Goal: Information Seeking & Learning: Compare options

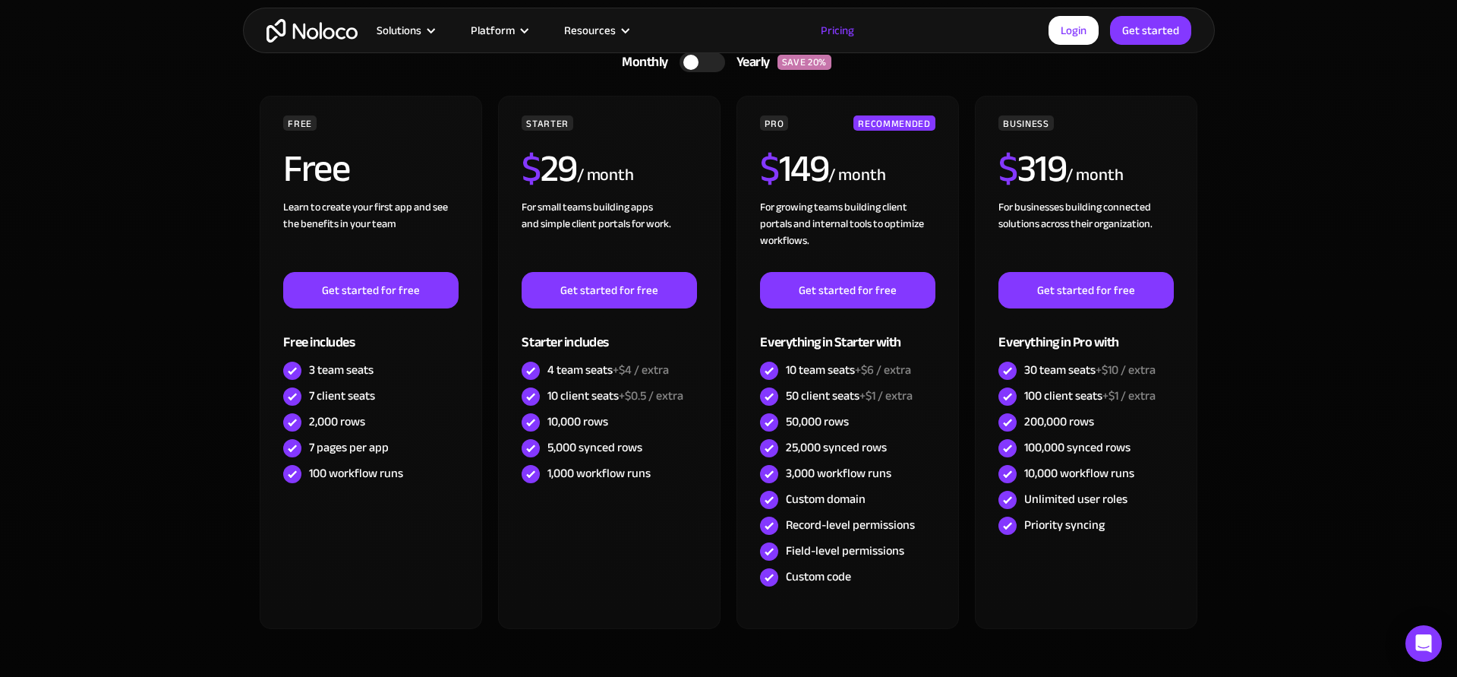
click at [301, 36] on img "home" at bounding box center [312, 31] width 91 height 24
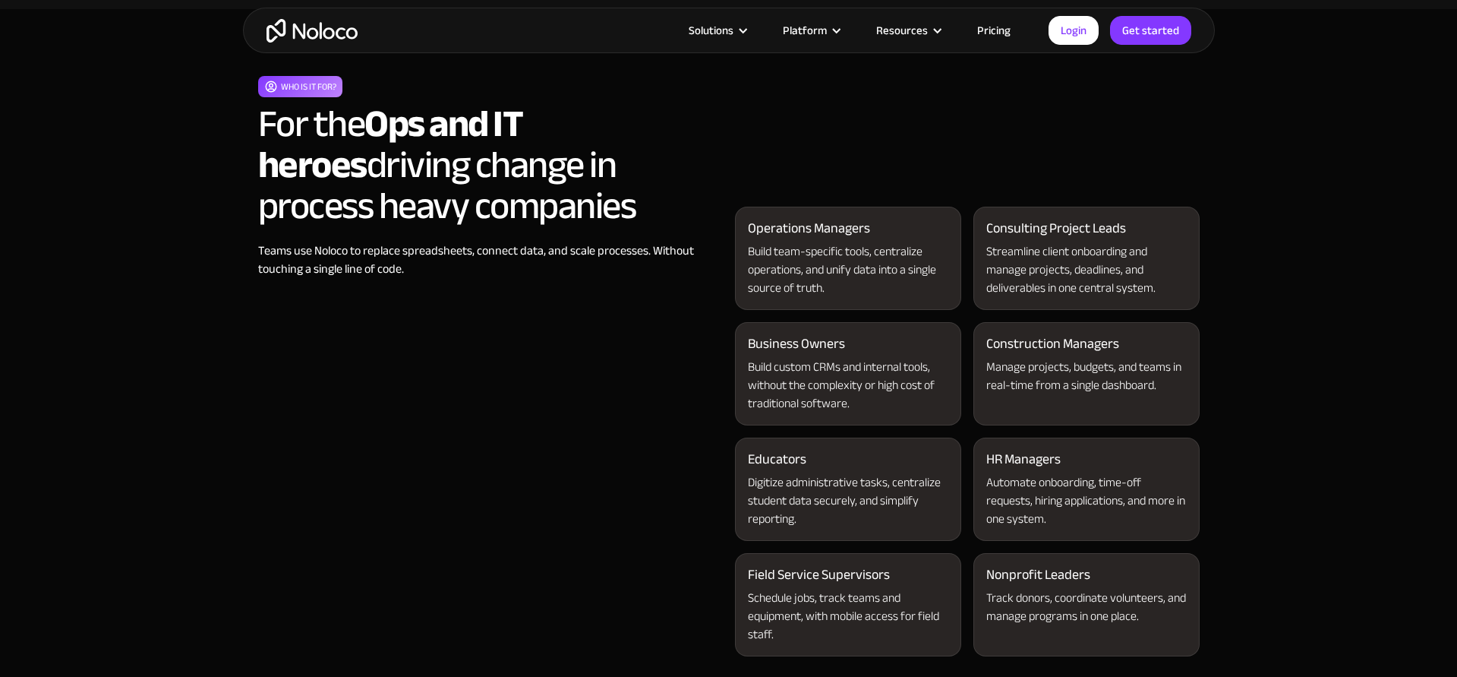
click at [876, 266] on div "Build team-specific tools, centralize operations, and unify data into a single …" at bounding box center [848, 269] width 200 height 55
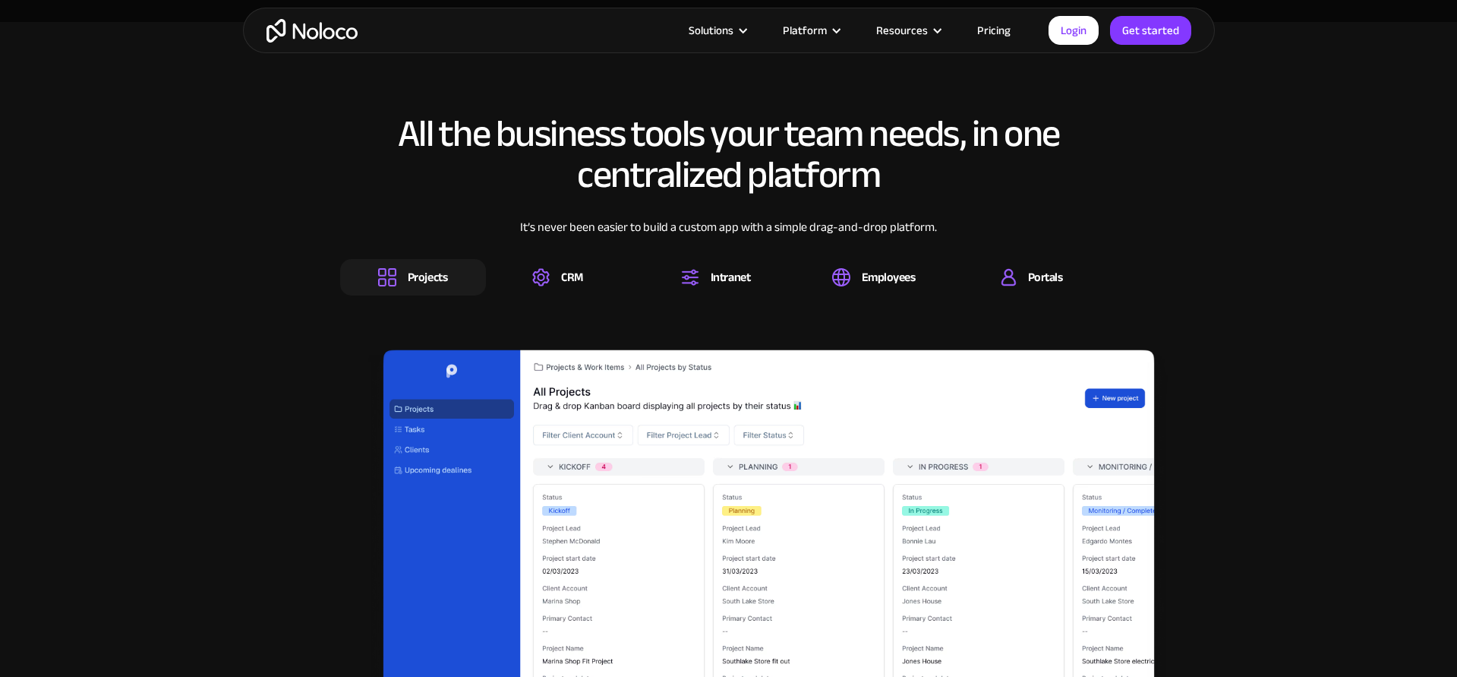
scroll to position [2242, 0]
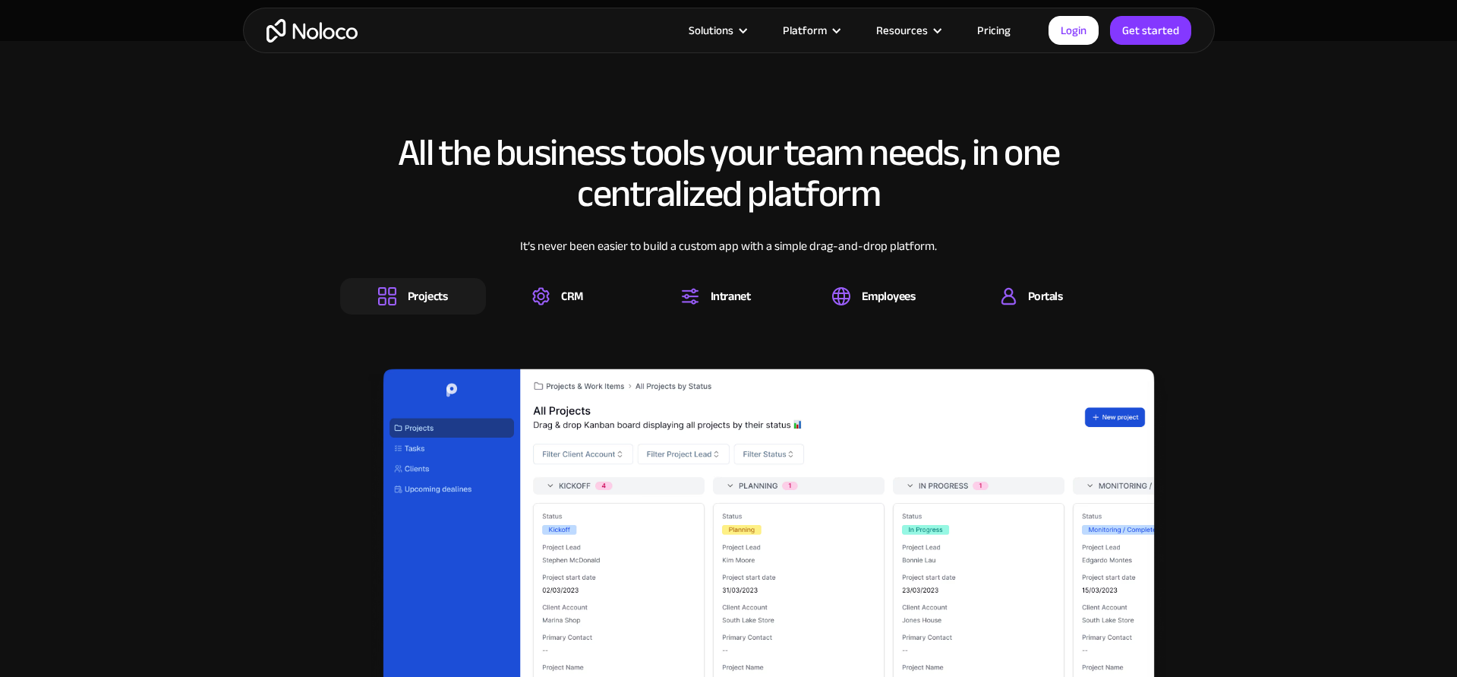
click at [441, 283] on div "Projects" at bounding box center [413, 296] width 146 height 36
click at [592, 292] on div "CRM" at bounding box center [571, 296] width 146 height 36
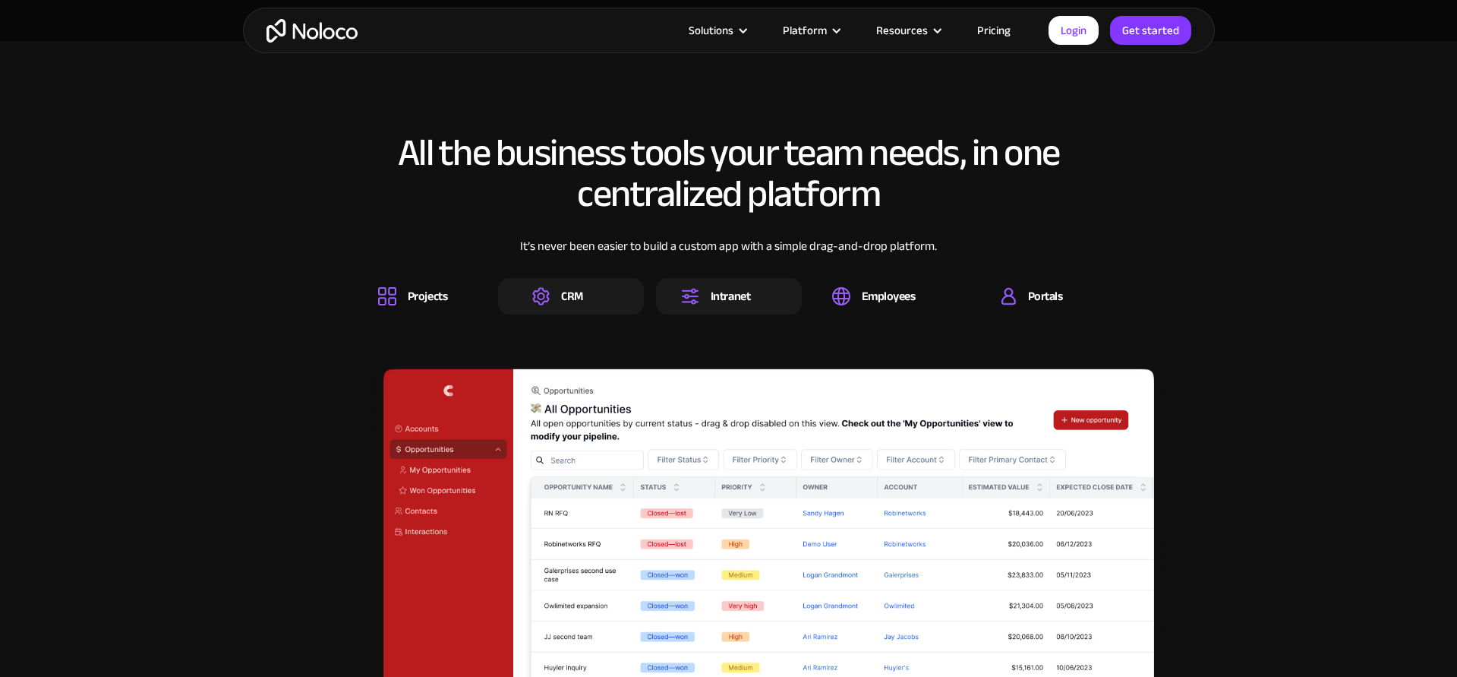
click at [711, 296] on div "Intranet" at bounding box center [730, 296] width 39 height 17
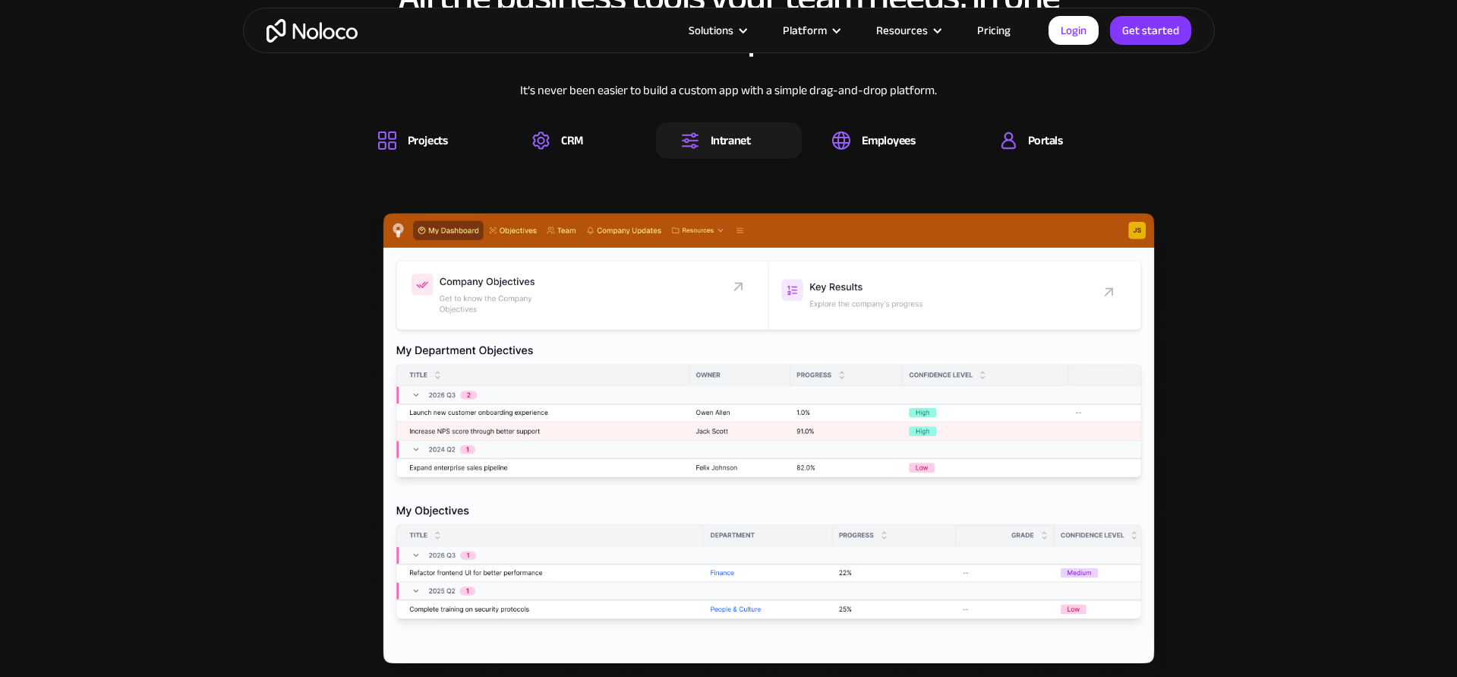
scroll to position [2414, 0]
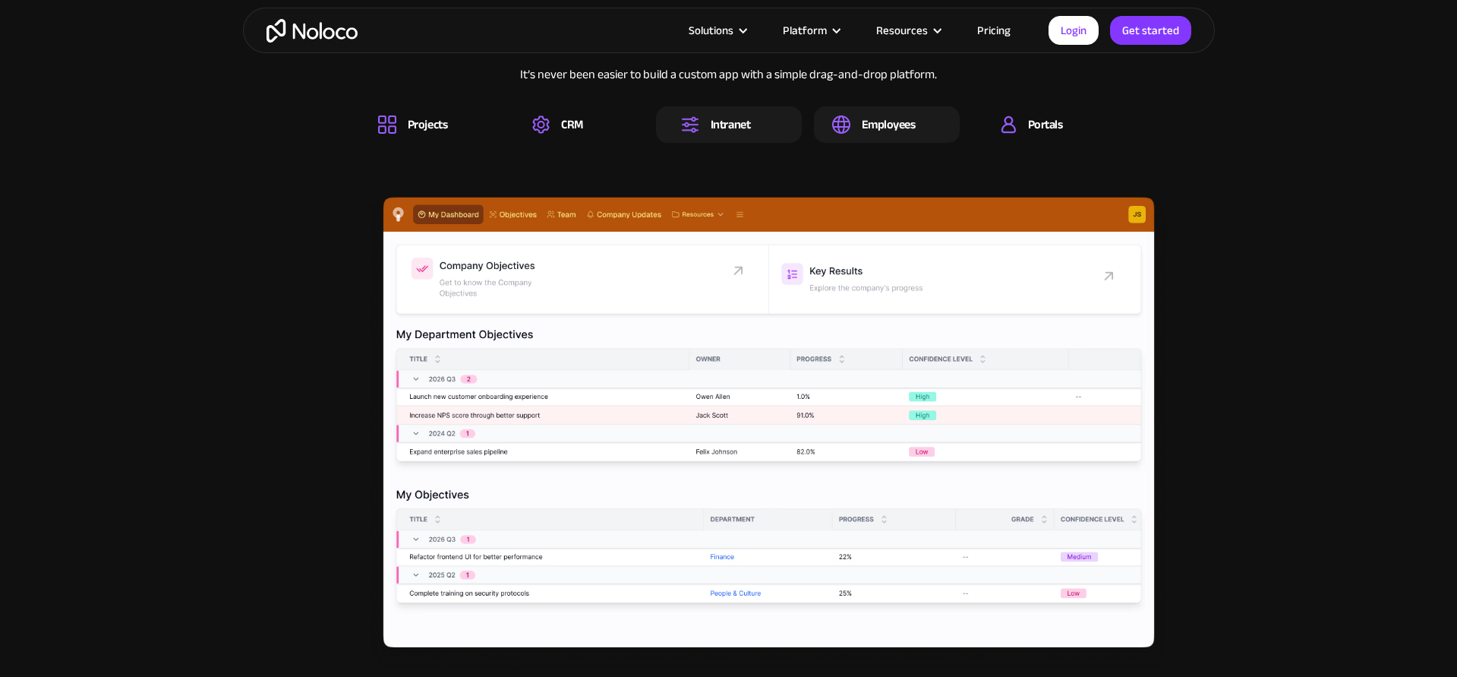
click at [891, 120] on div "Employees" at bounding box center [889, 124] width 54 height 17
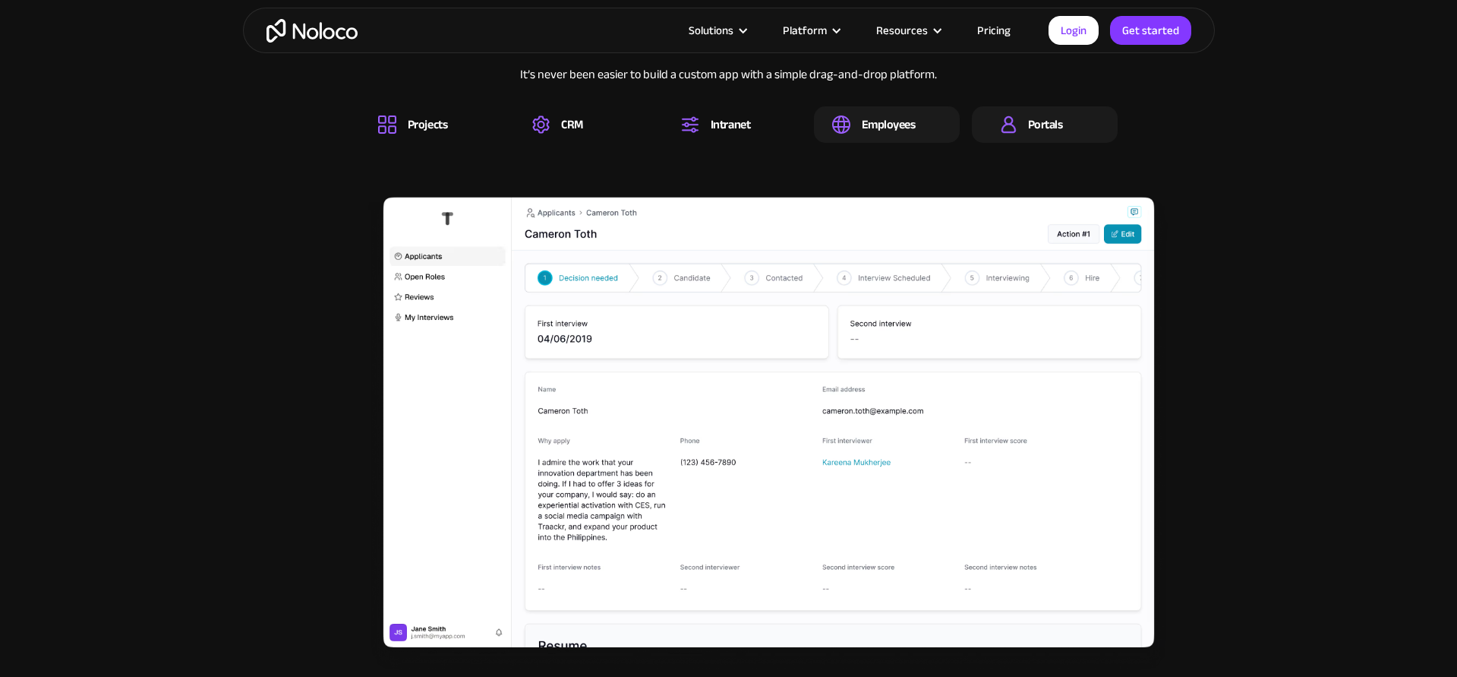
click at [1035, 133] on div "Portals" at bounding box center [1045, 124] width 35 height 17
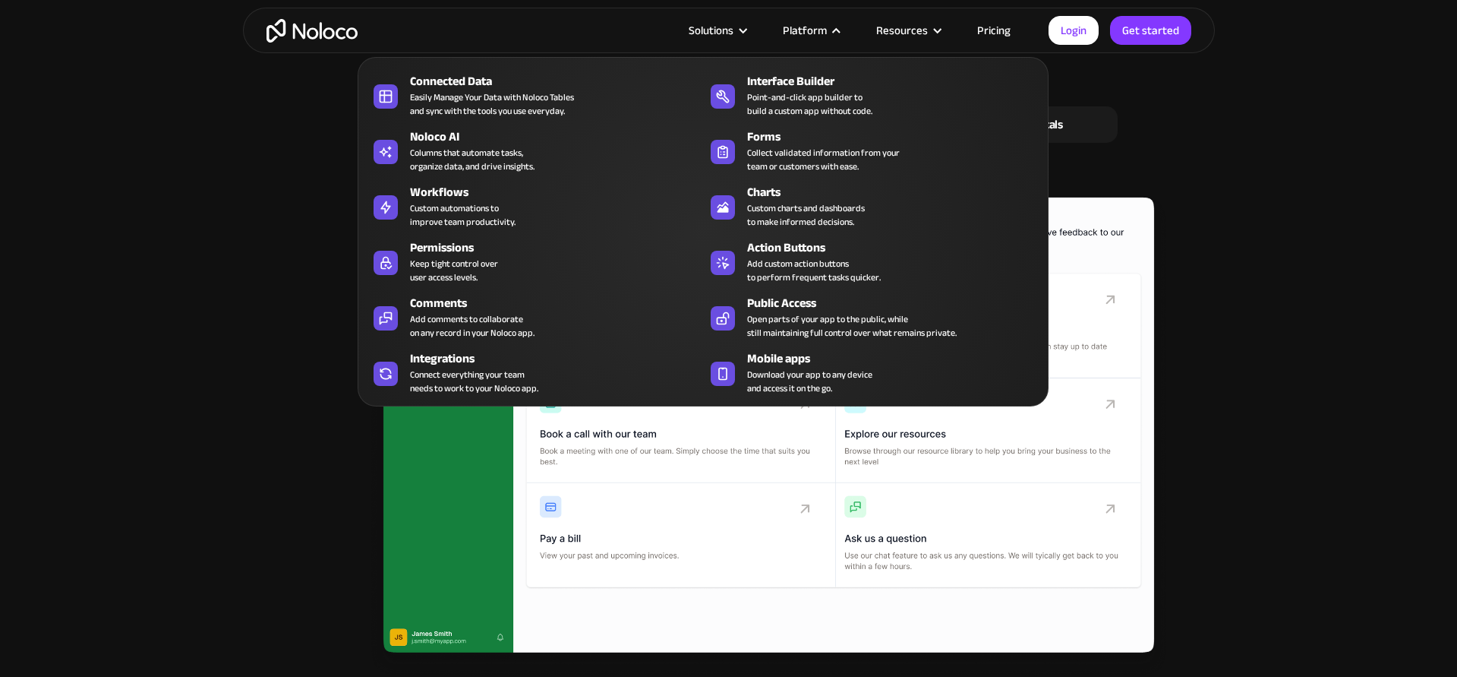
click at [987, 36] on nav "Connected Data Easily Manage Your Data with Noloco Tables and sync with the too…" at bounding box center [703, 221] width 691 height 371
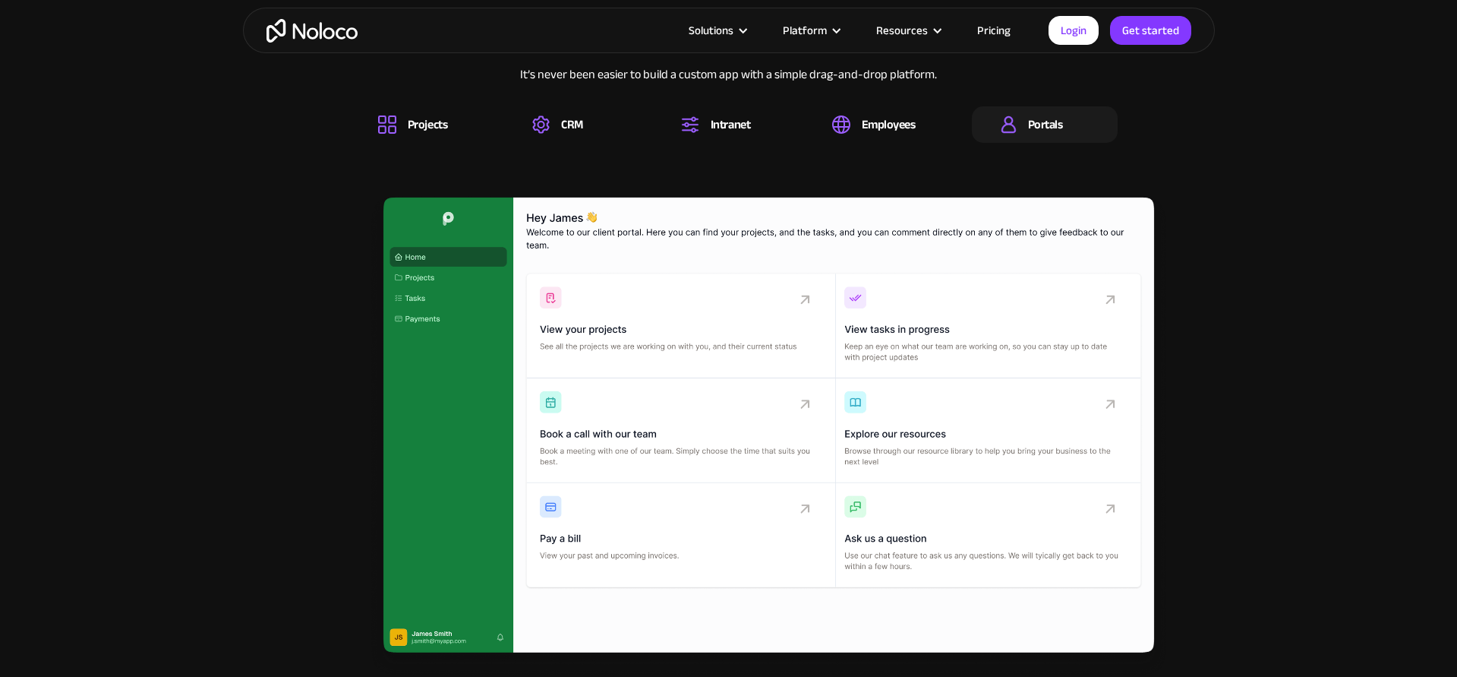
click at [992, 28] on link "Pricing" at bounding box center [993, 31] width 71 height 20
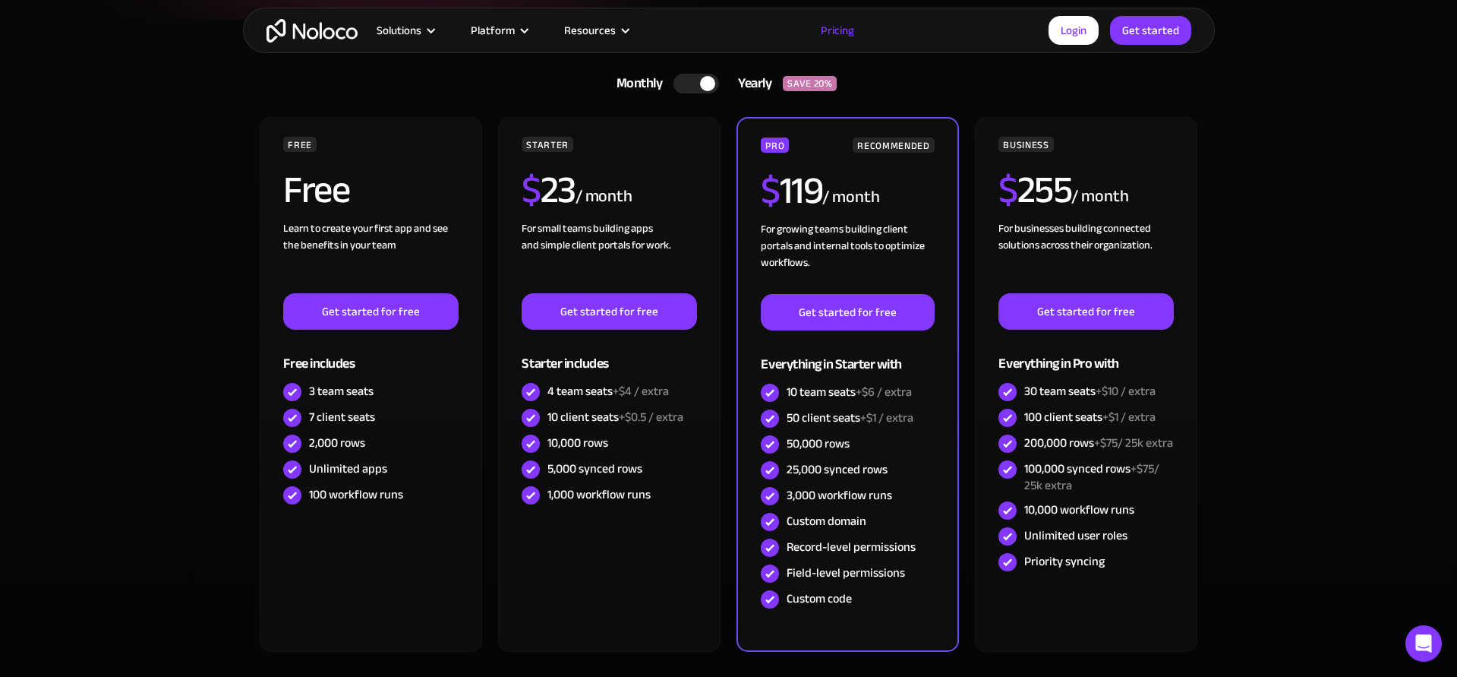
scroll to position [345, 0]
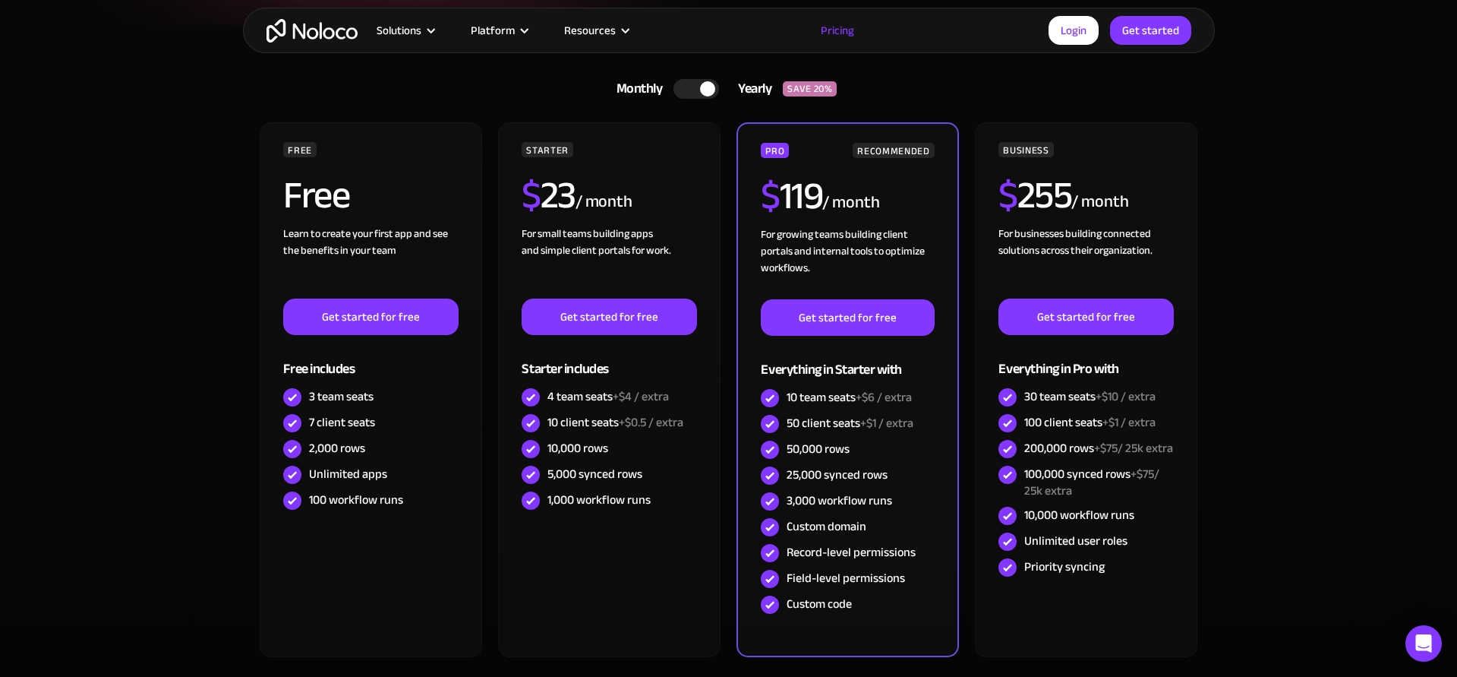
click at [694, 79] on div at bounding box center [696, 89] width 46 height 20
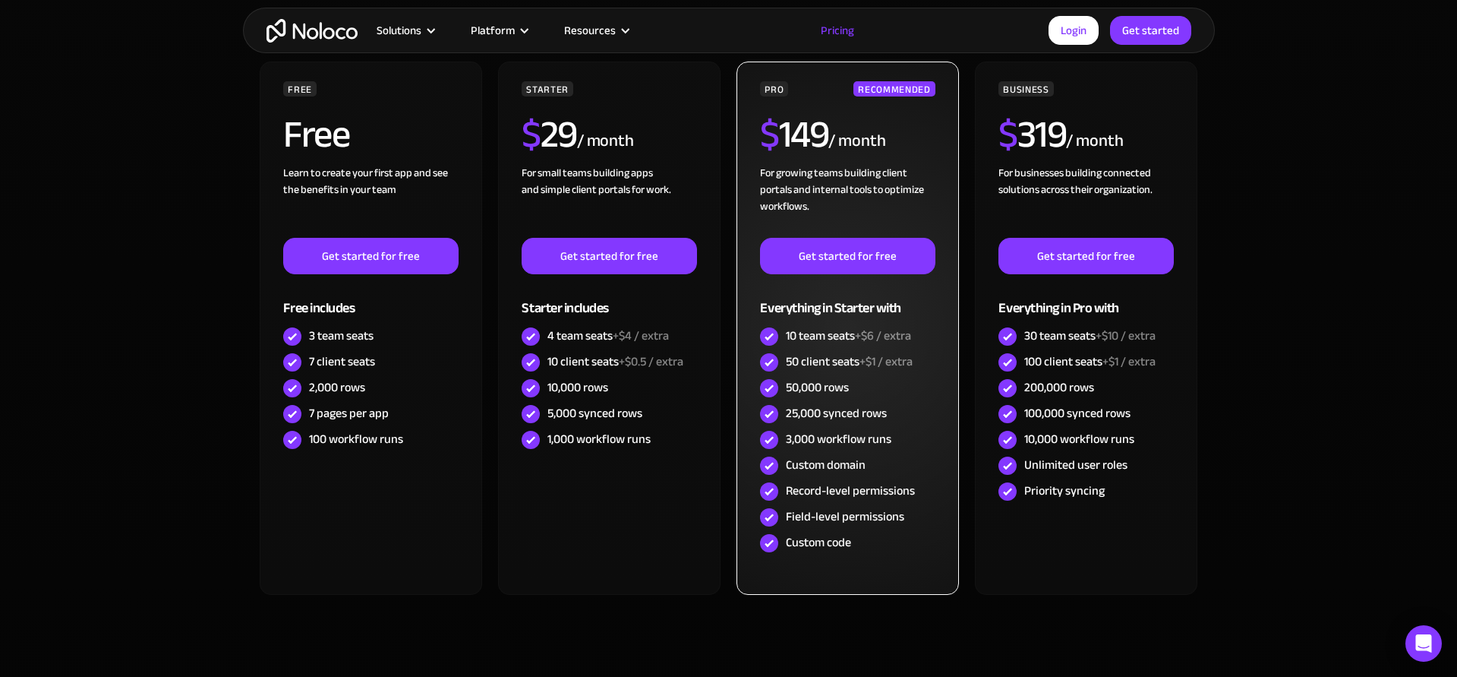
scroll to position [0, 0]
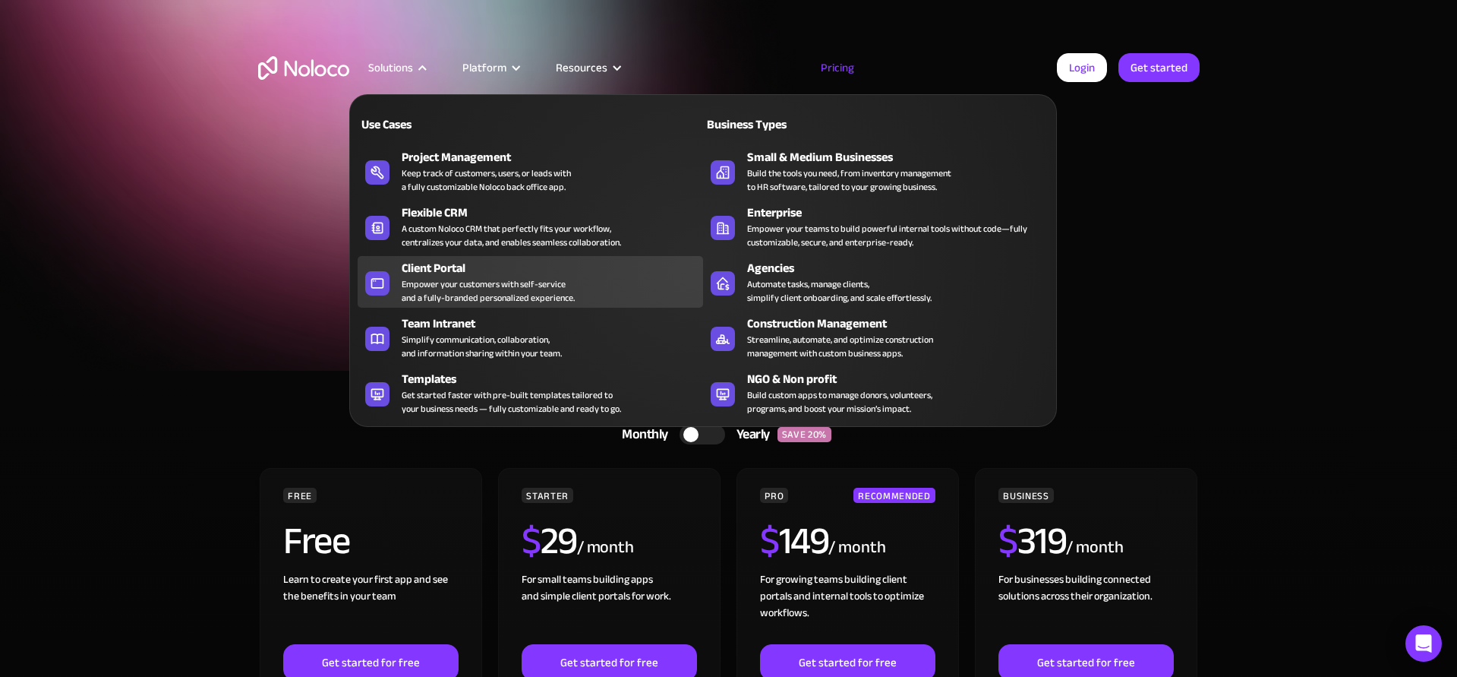
click at [425, 292] on div "Empower your customers with self-service and a fully-branded personalized exper…" at bounding box center [488, 290] width 173 height 27
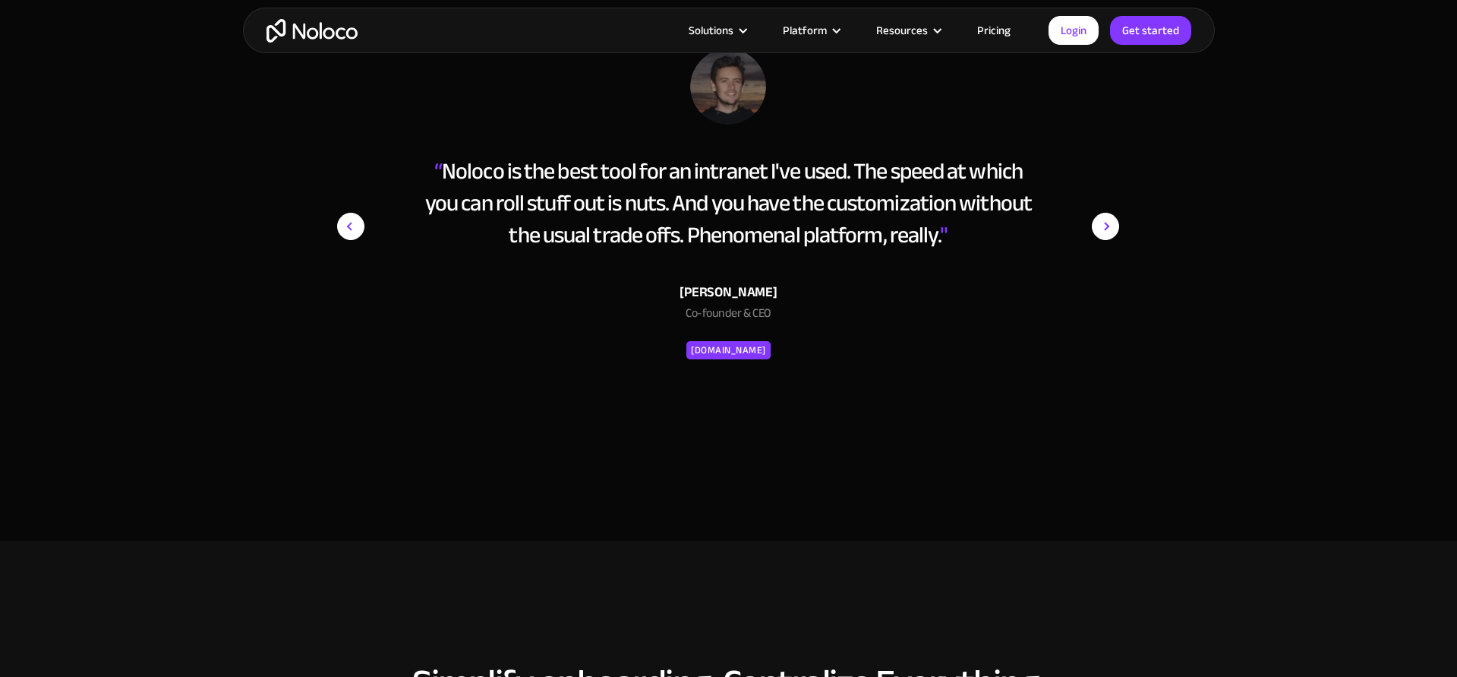
scroll to position [6158, 0]
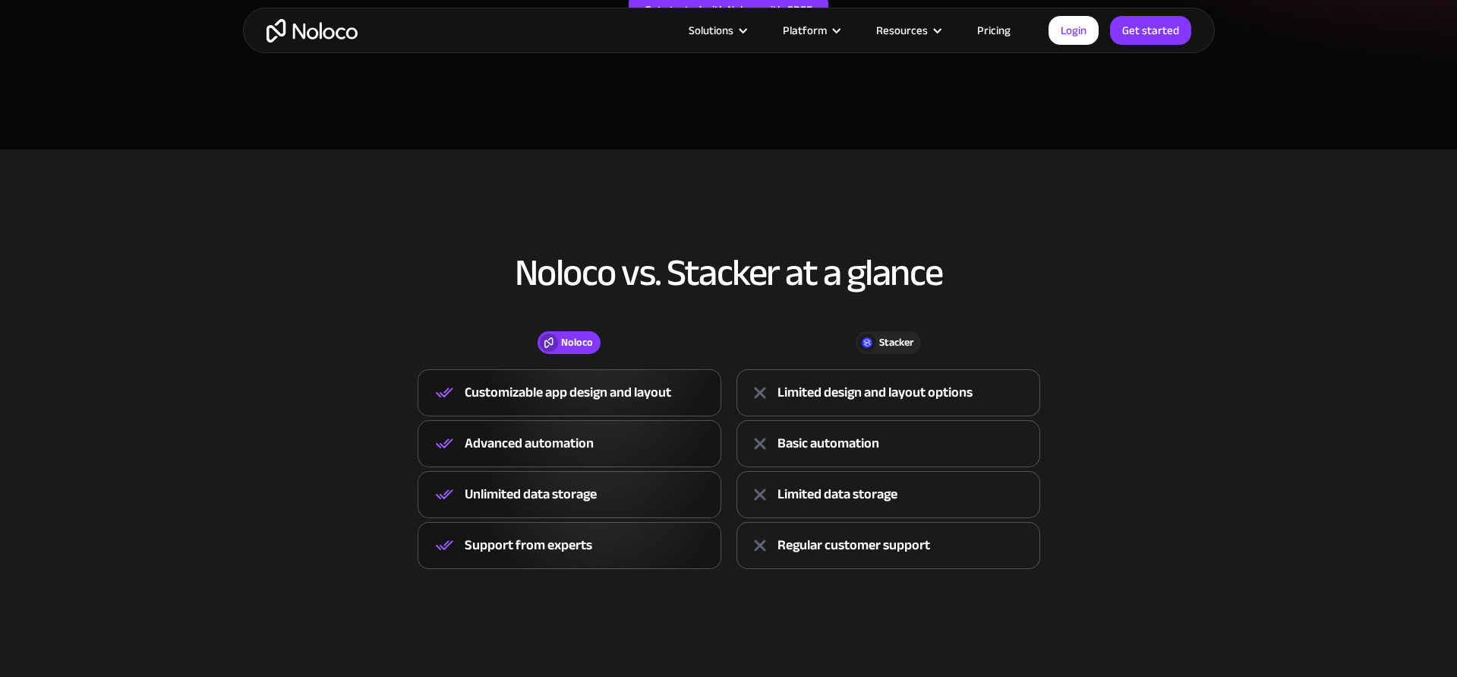
scroll to position [444, 0]
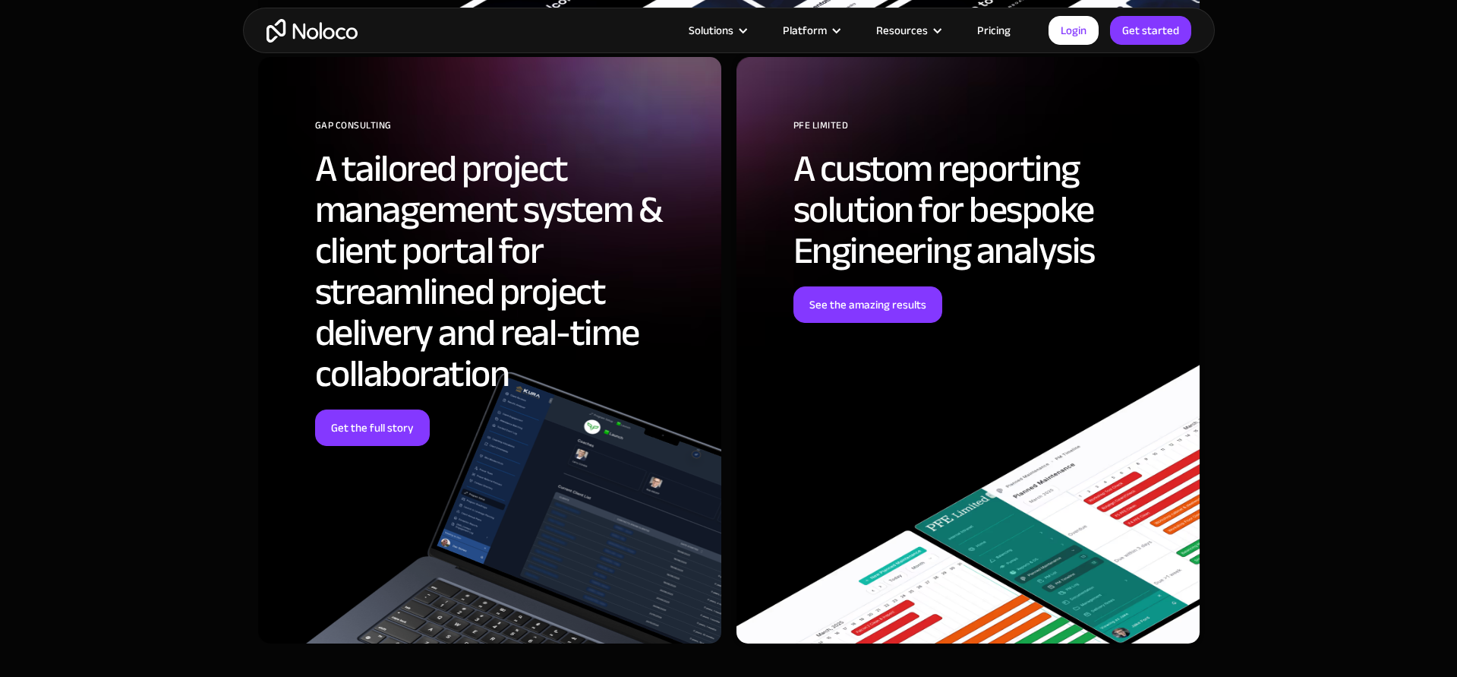
scroll to position [4761, 0]
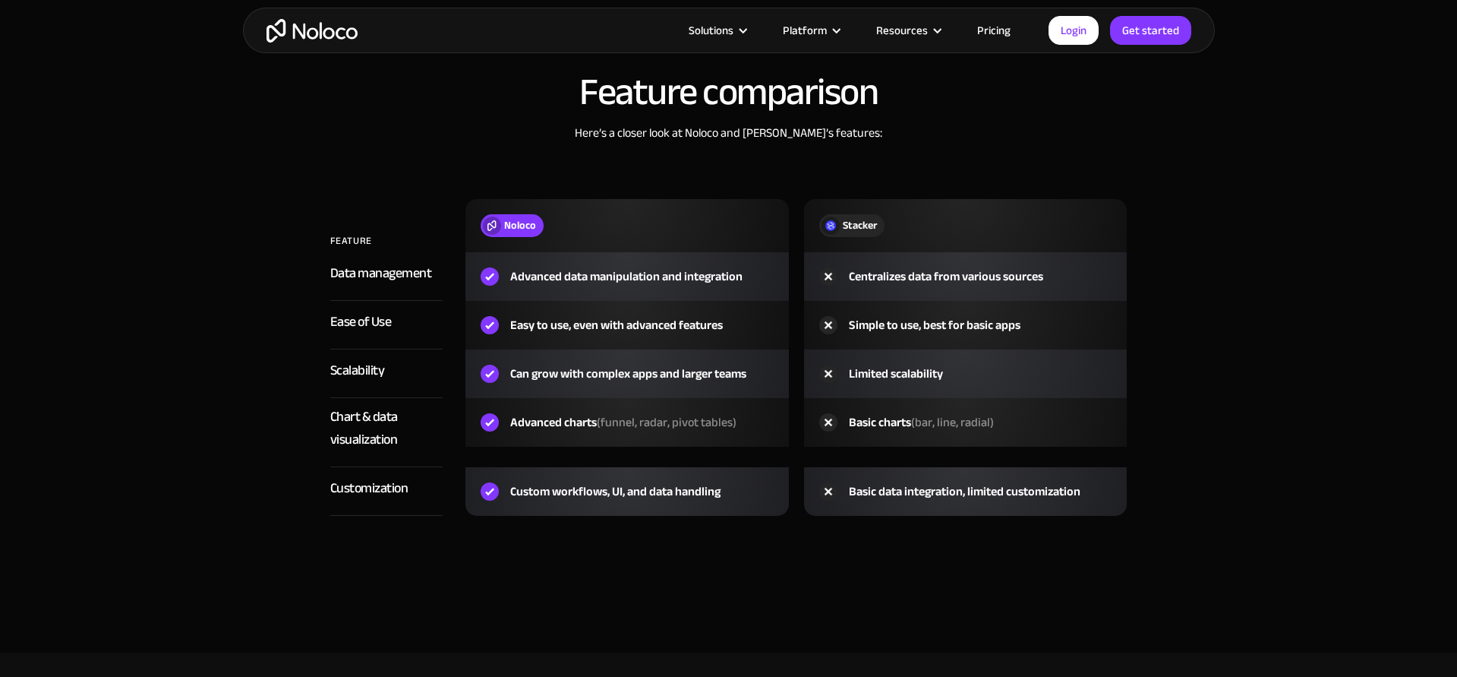
scroll to position [2202, 0]
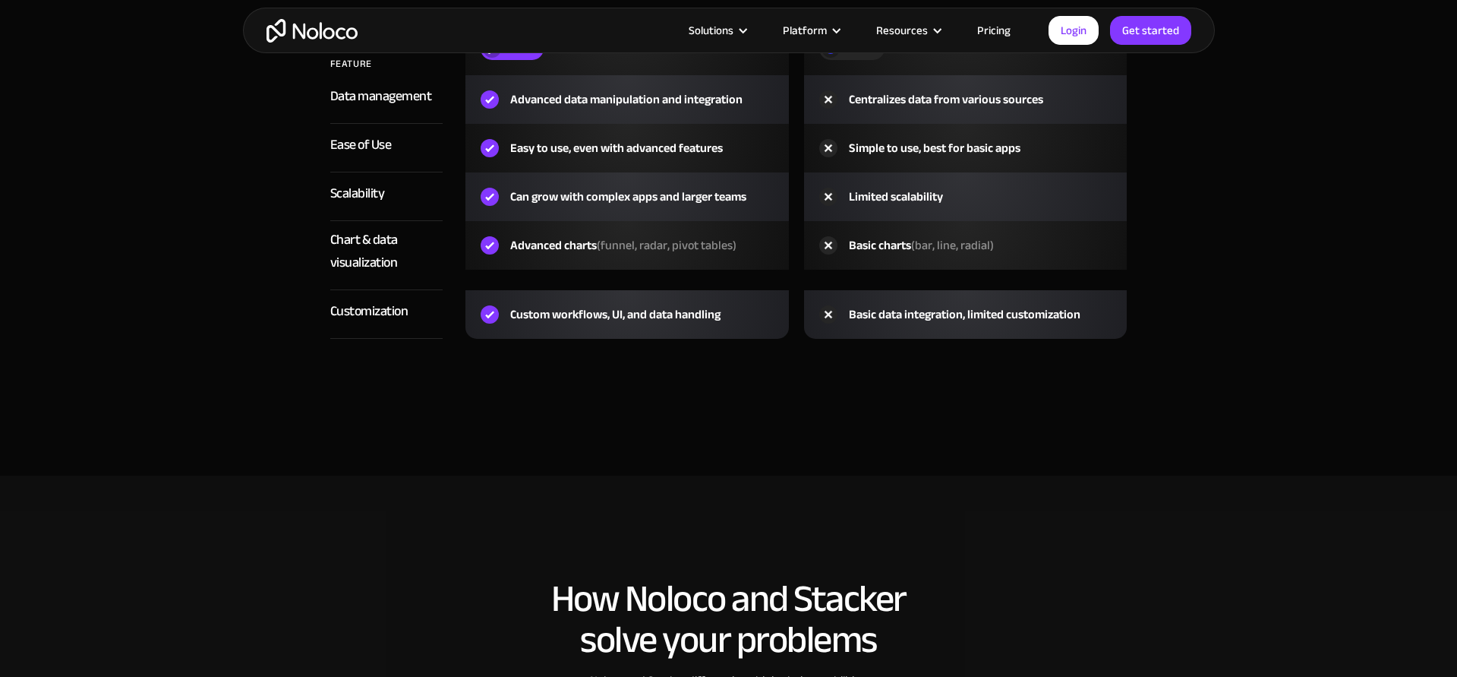
scroll to position [2348, 0]
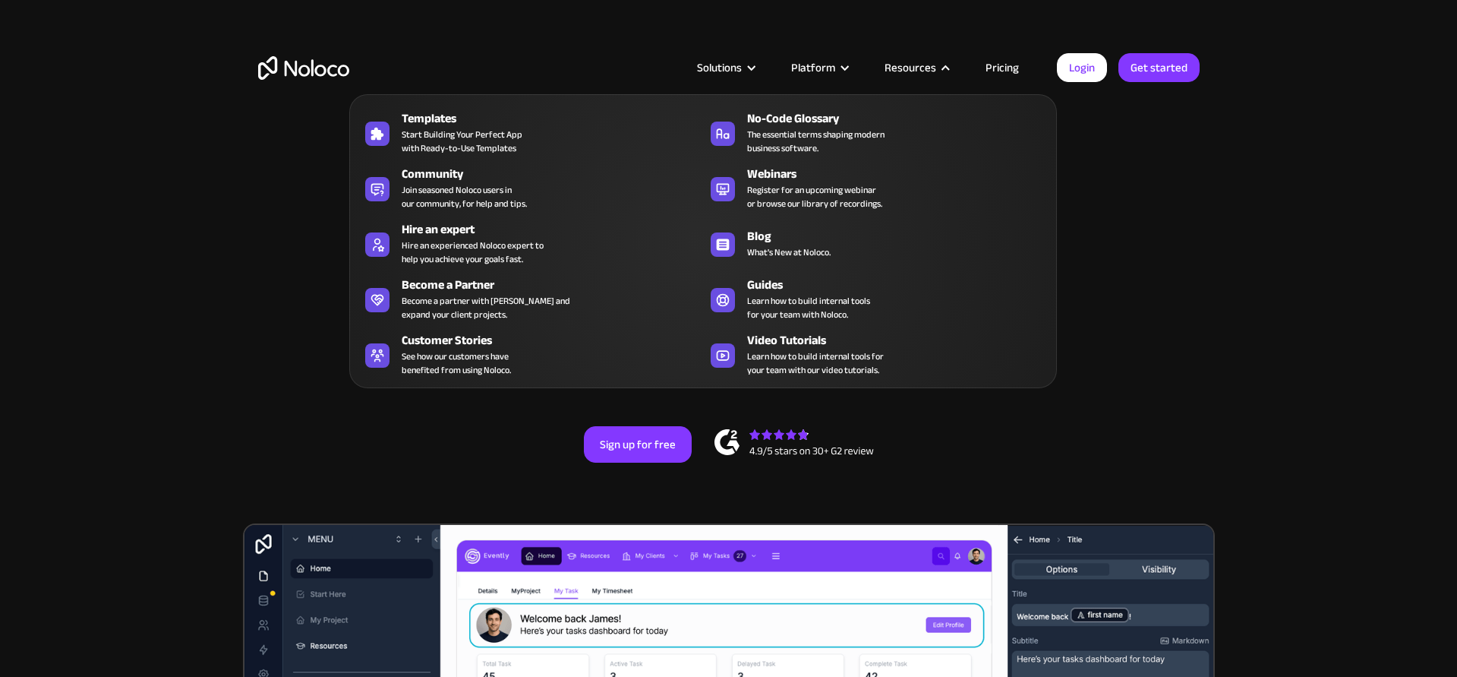
click at [986, 73] on nav "Templates Start Building Your Perfect App with Ready-to-Use Templates No-Code G…" at bounding box center [703, 230] width 708 height 315
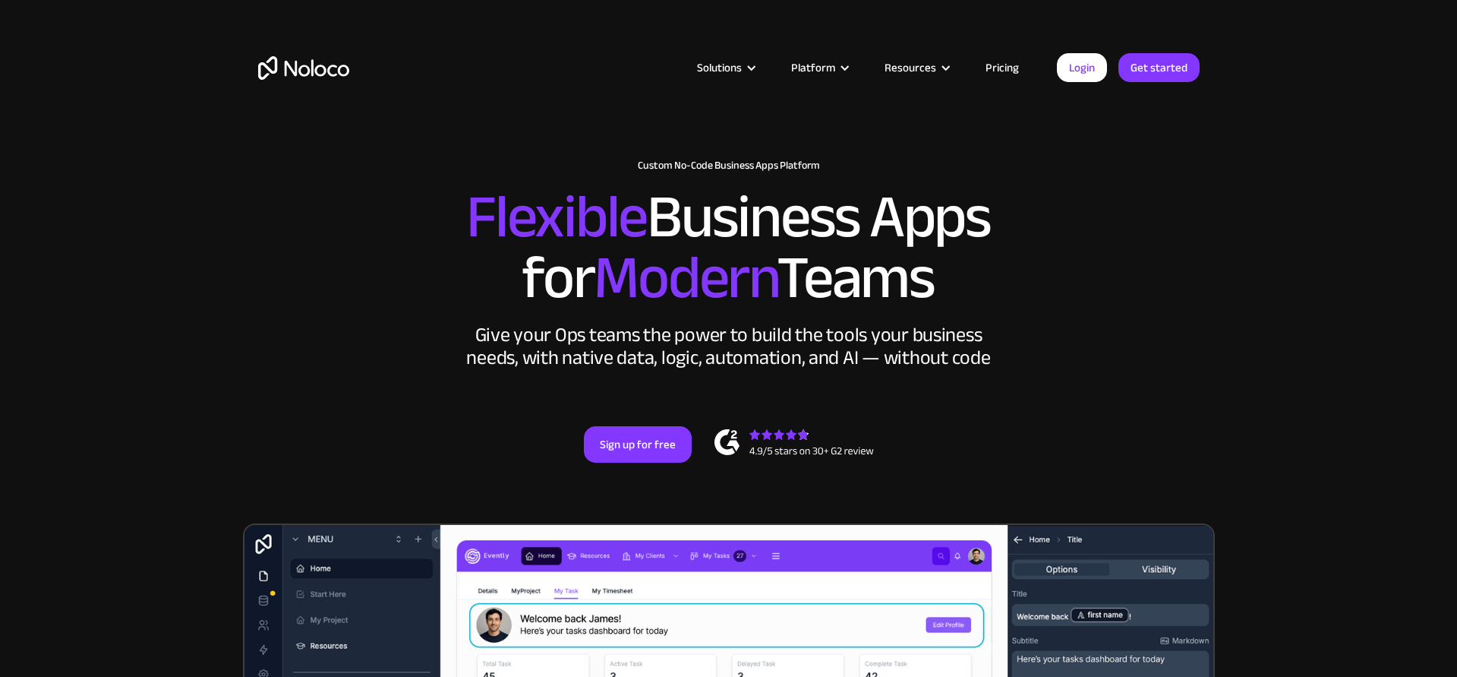
click at [1004, 65] on link "Pricing" at bounding box center [1002, 68] width 71 height 20
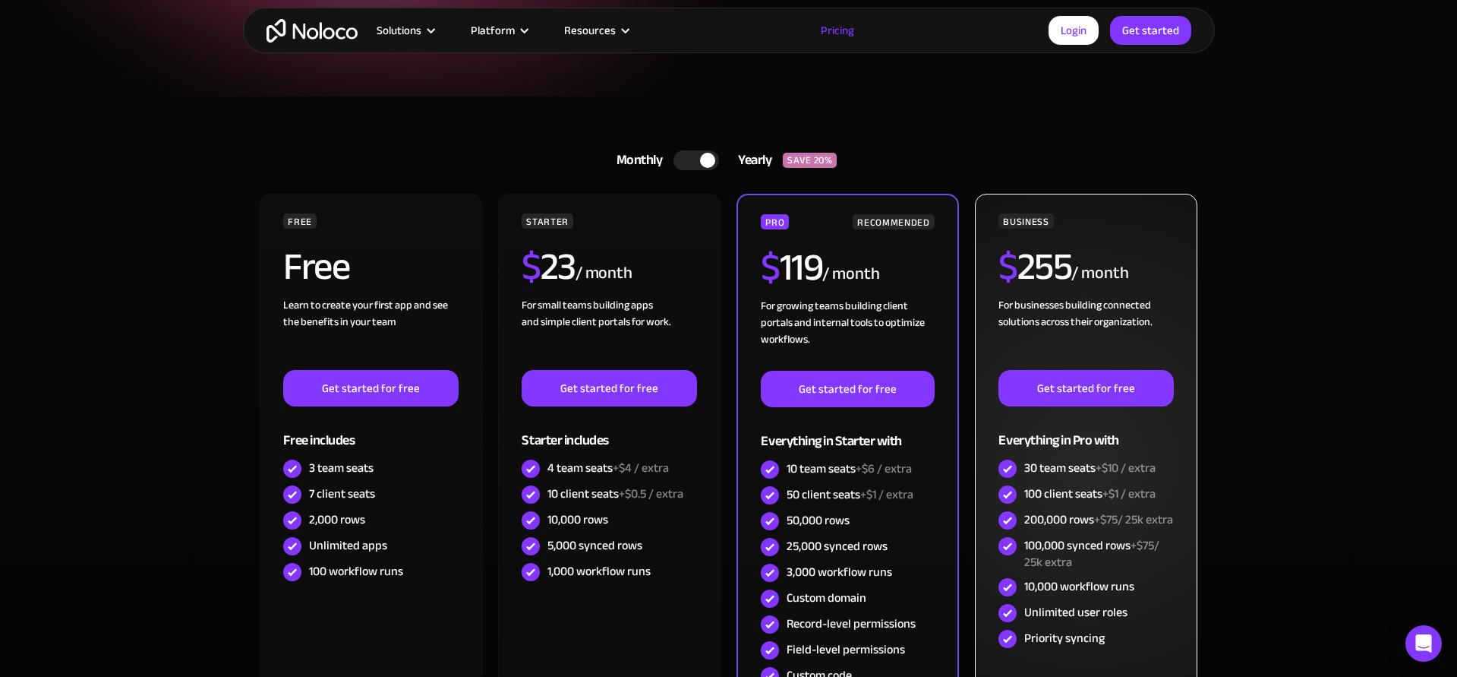
scroll to position [270, 0]
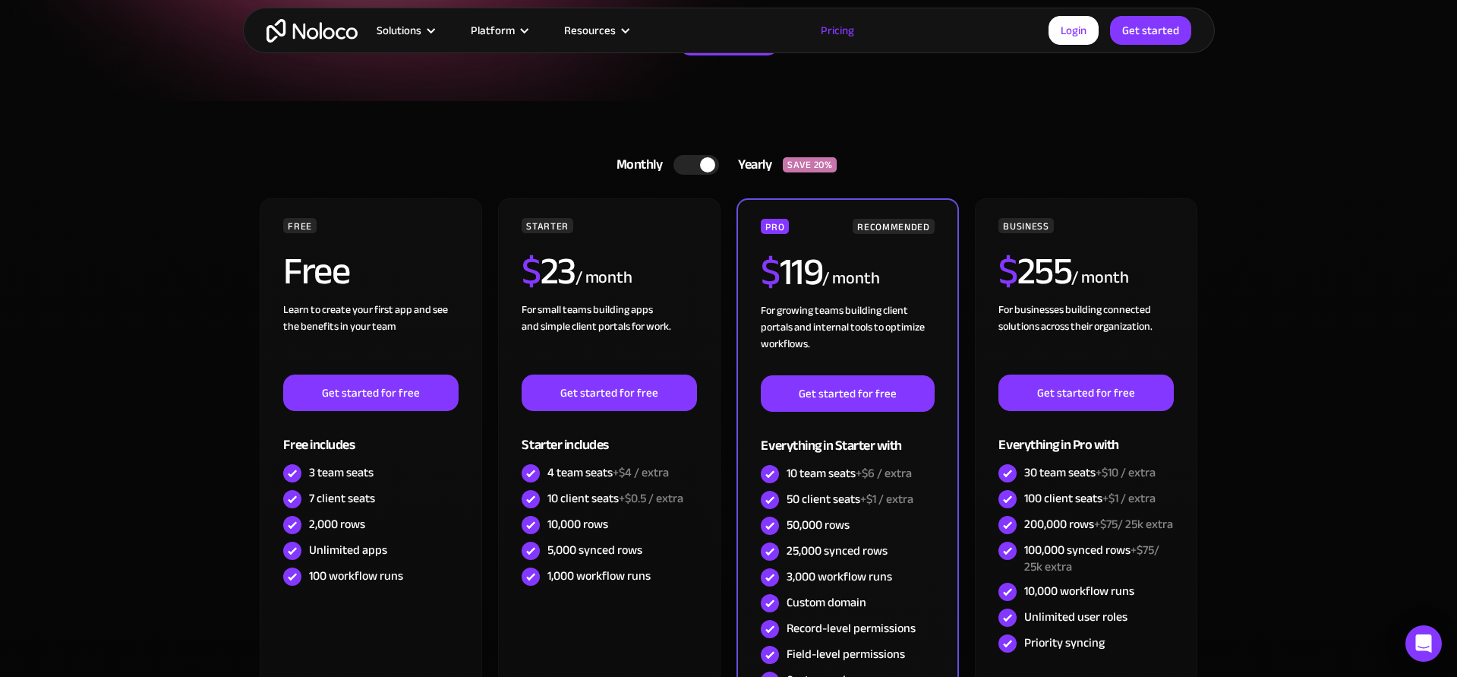
click at [684, 163] on div at bounding box center [696, 165] width 46 height 20
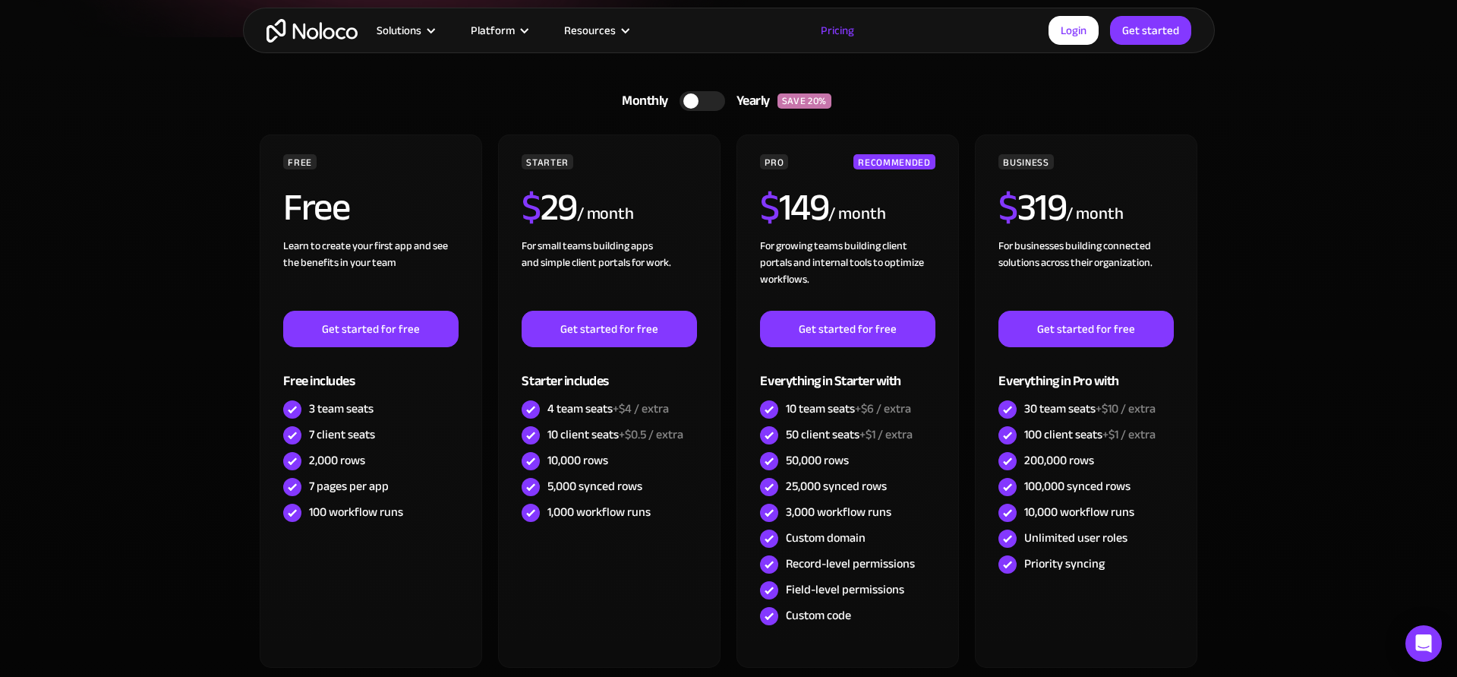
scroll to position [383, 0]
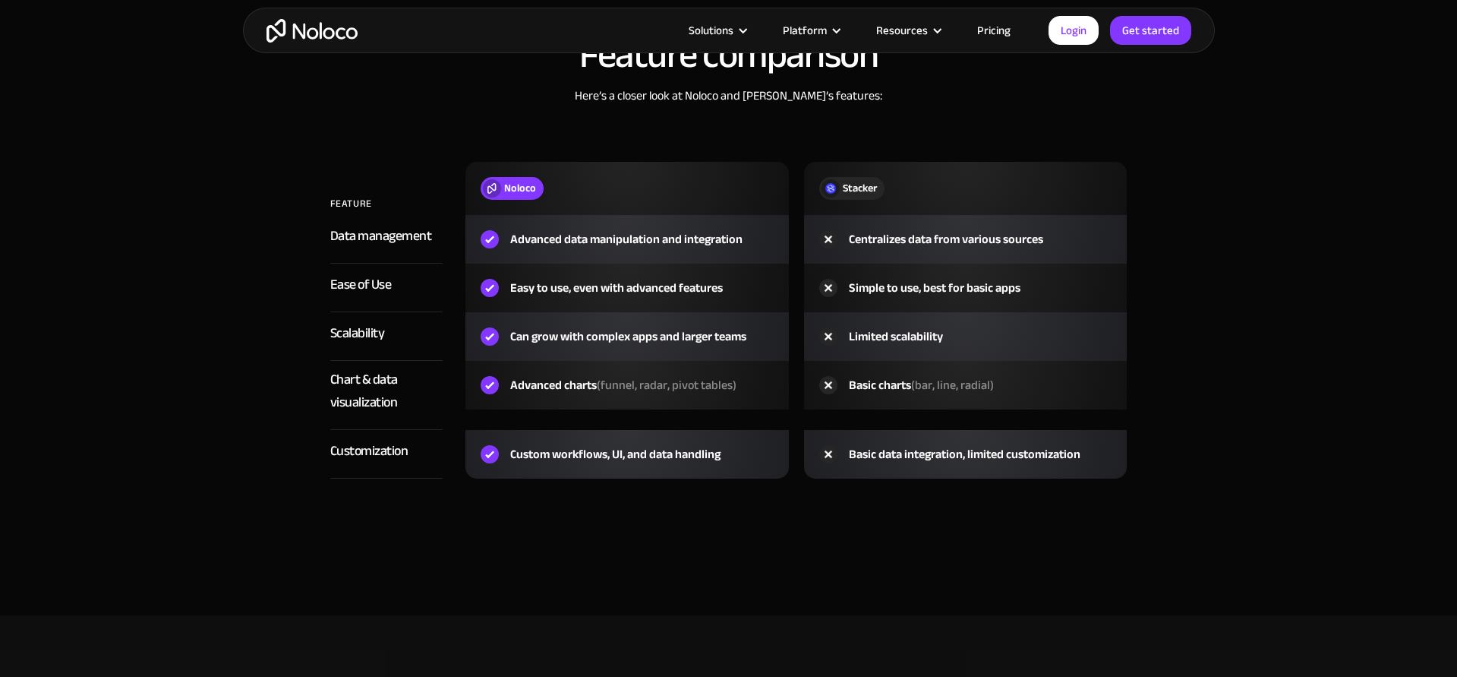
scroll to position [2236, 0]
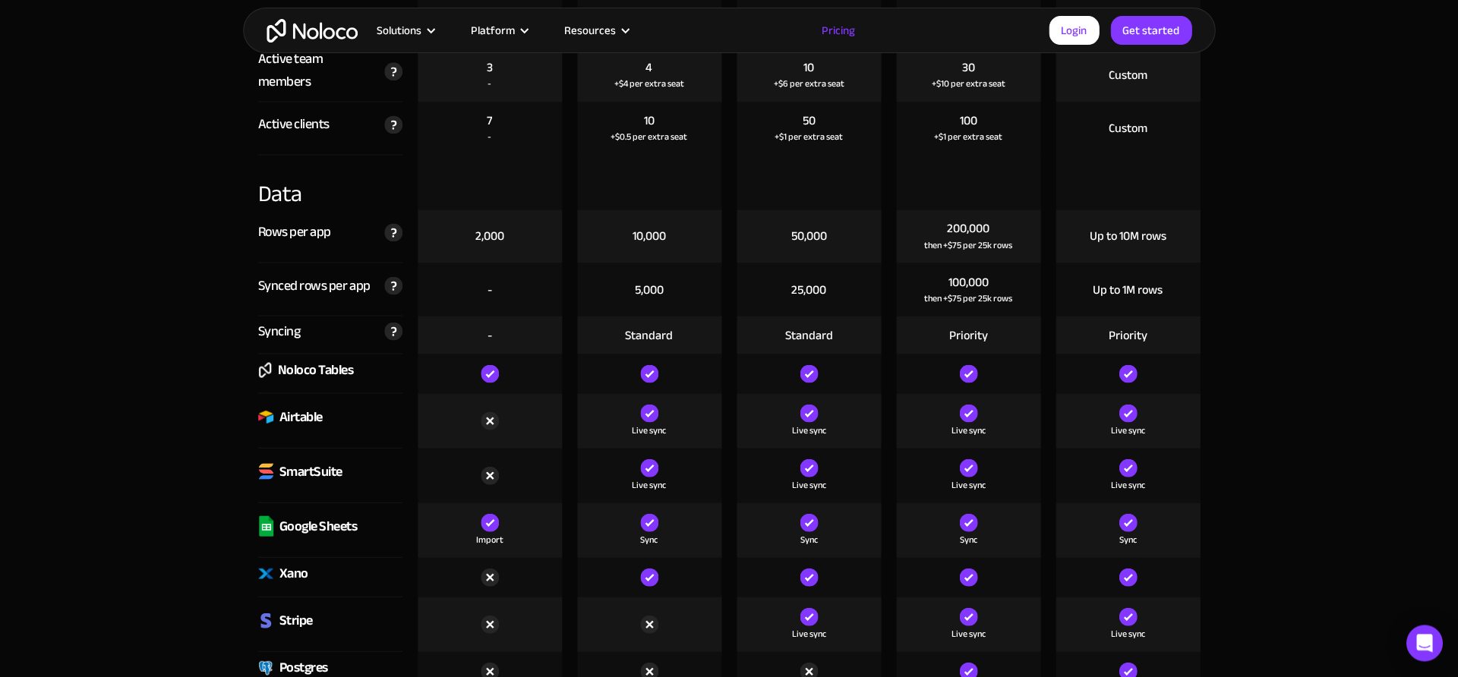
scroll to position [1940, 0]
